Goal: Task Accomplishment & Management: Use online tool/utility

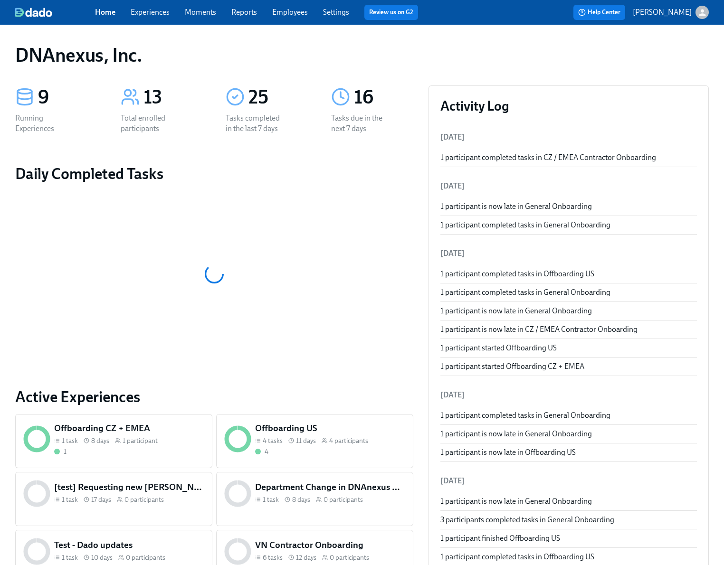
click at [157, 15] on link "Experiences" at bounding box center [150, 12] width 39 height 9
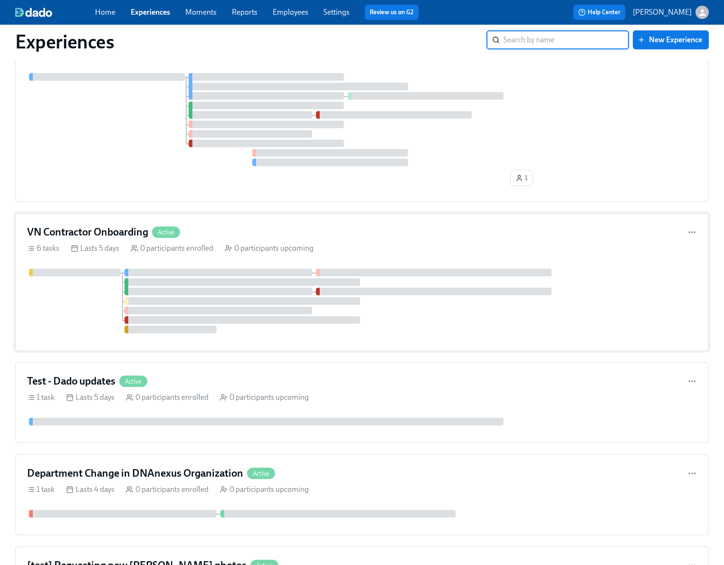
scroll to position [453, 0]
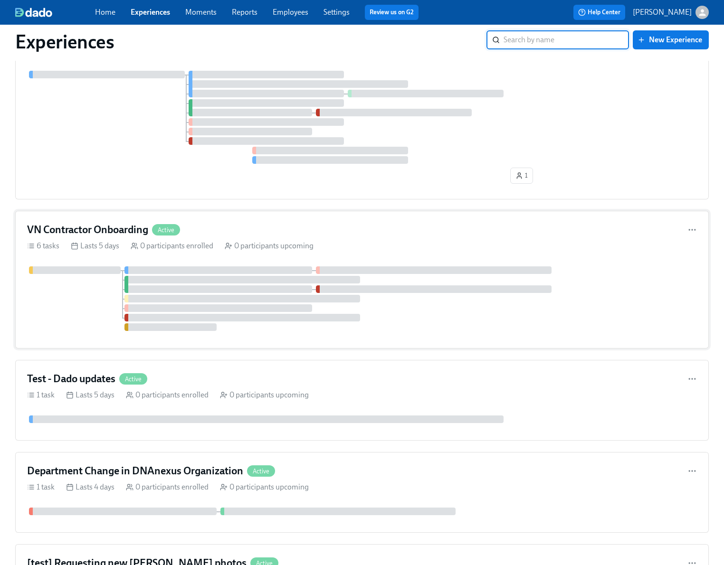
click at [82, 288] on div at bounding box center [362, 298] width 670 height 65
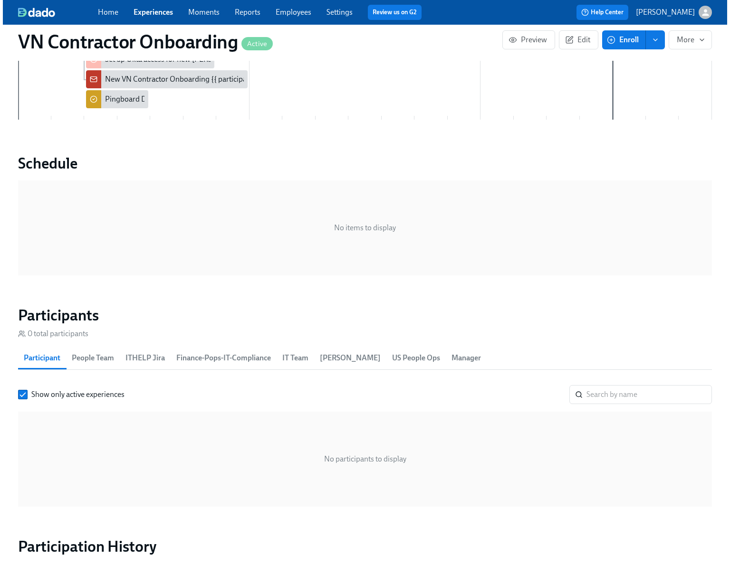
scroll to position [558, 0]
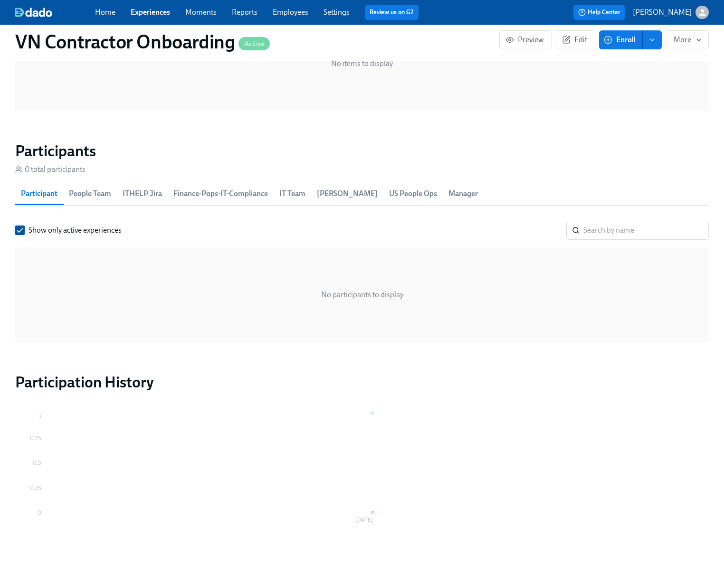
click at [18, 231] on input "Show only active experiences" at bounding box center [20, 230] width 9 height 9
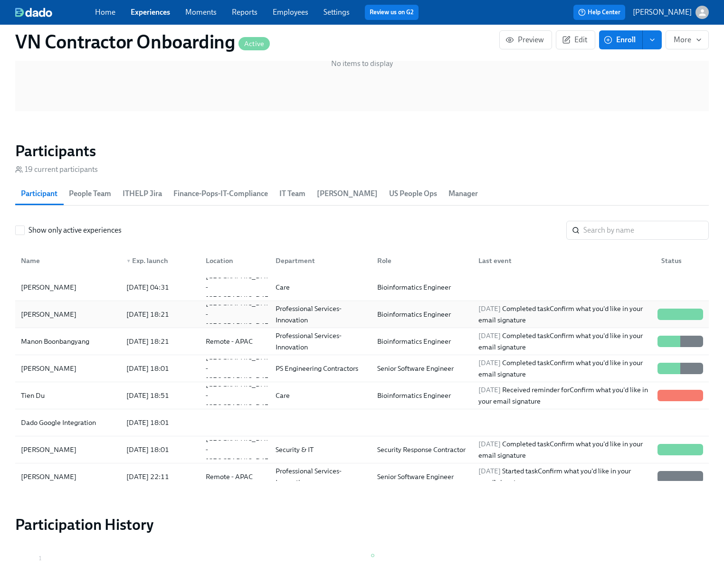
click at [81, 319] on div "[PERSON_NAME]" at bounding box center [68, 314] width 102 height 19
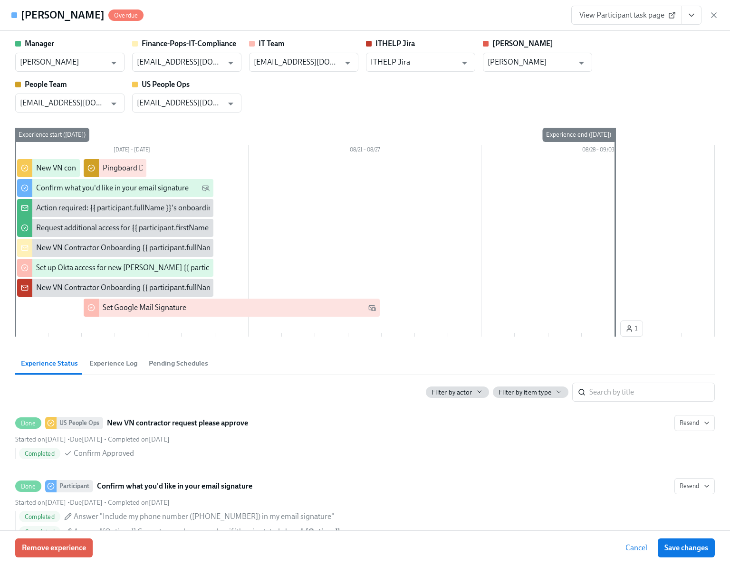
click at [693, 18] on icon "View task page" at bounding box center [691, 15] width 10 height 10
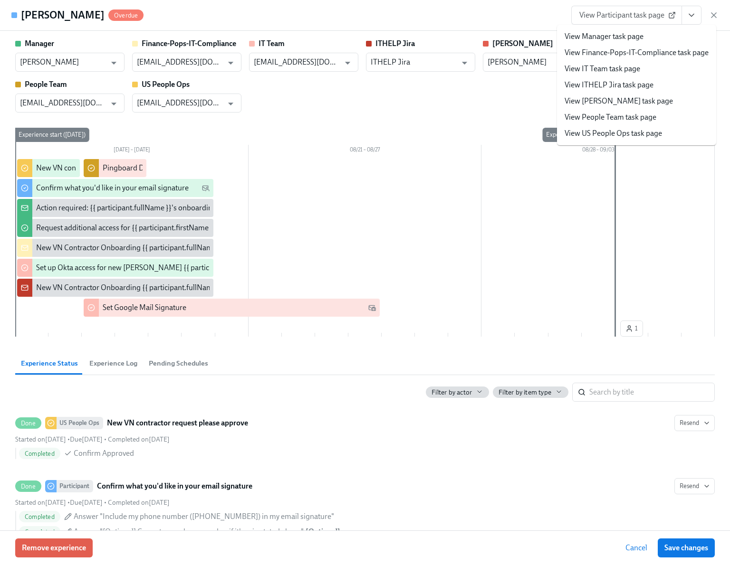
click at [626, 35] on link "View Manager task page" at bounding box center [603, 36] width 79 height 10
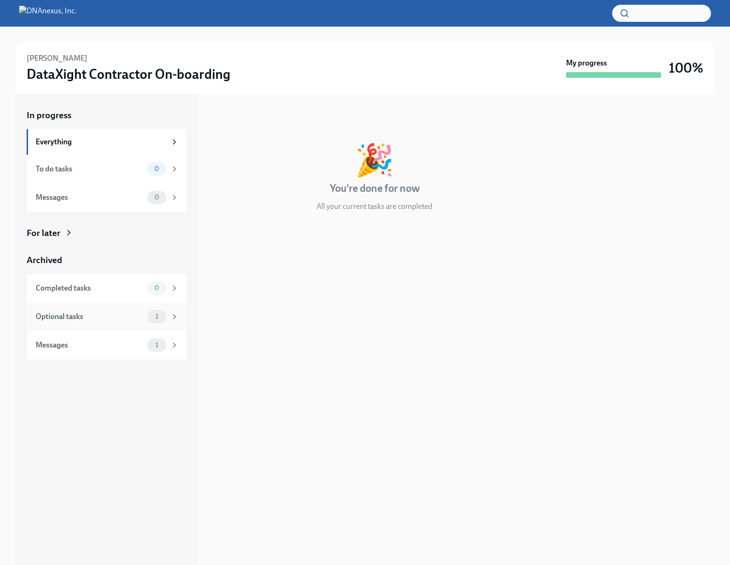
click at [169, 317] on div "1" at bounding box center [162, 316] width 31 height 13
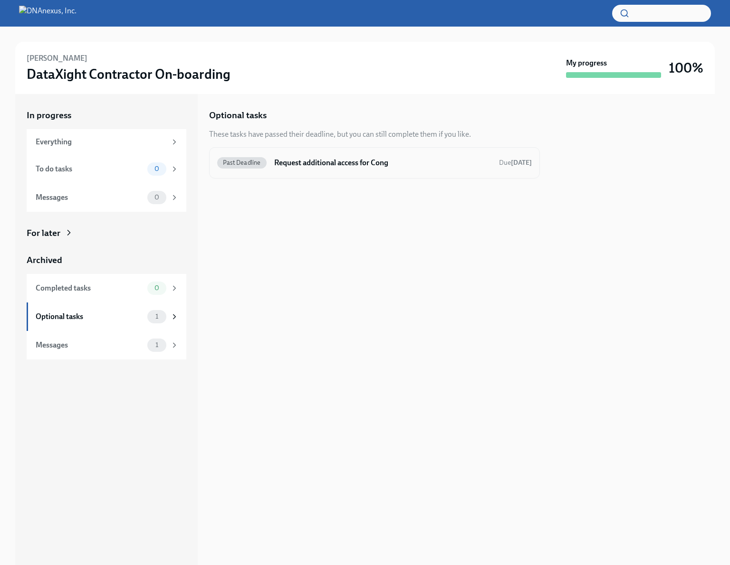
click at [314, 165] on h6 "Request additional access for Cong" at bounding box center [382, 163] width 217 height 10
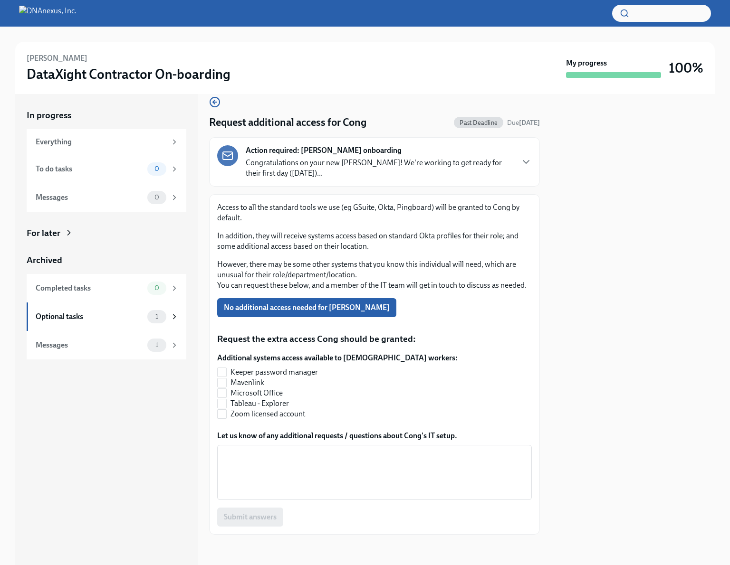
scroll to position [22, 0]
